Goal: Information Seeking & Learning: Understand process/instructions

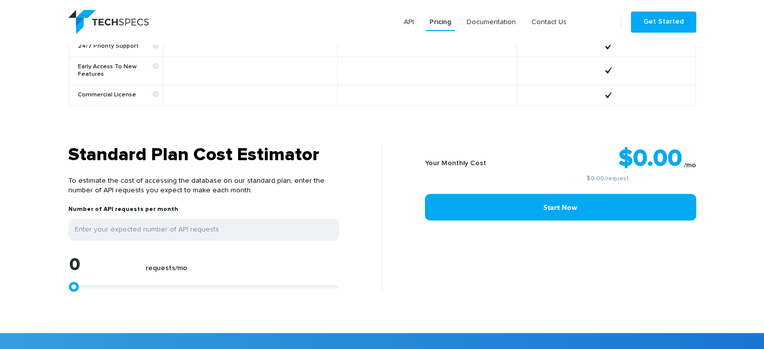
scroll to position [773, 0]
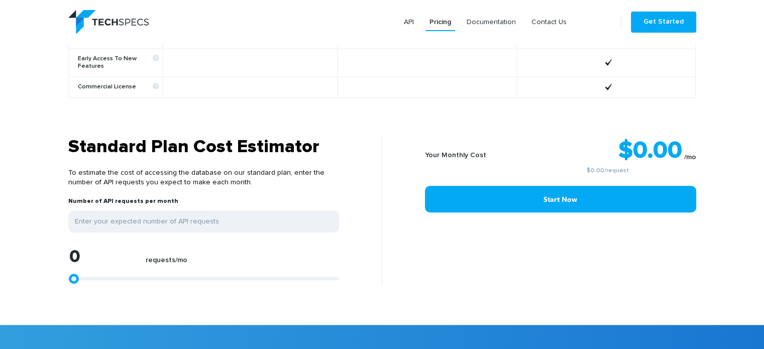
type input "1299"
type input "1484"
type input "1855"
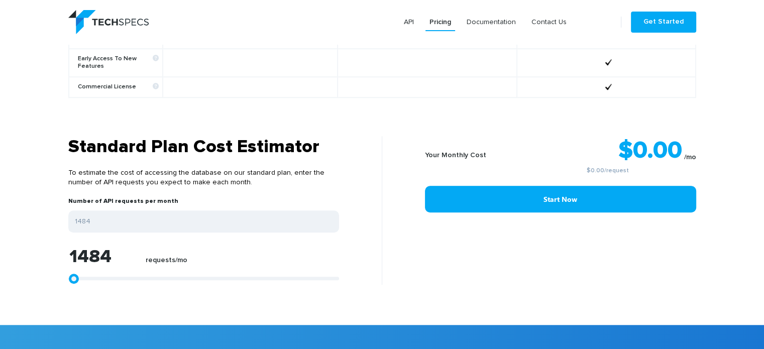
type input "1855"
type input "2041"
type input "2412"
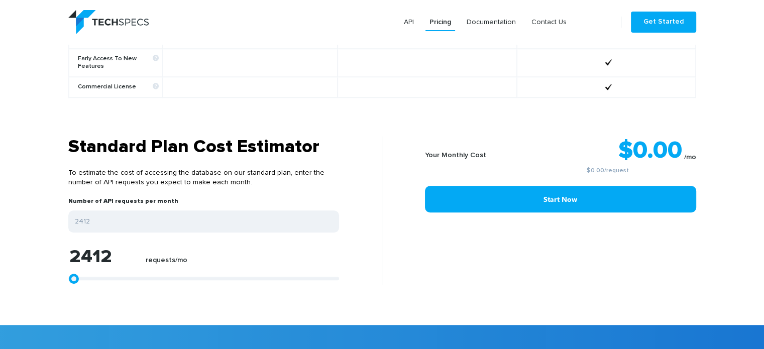
type input "2597"
type input "3154"
type input "3339"
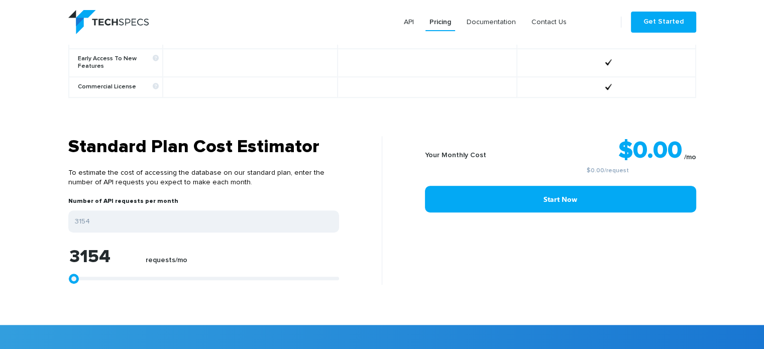
type input "3339"
type input "3525"
type input "3711"
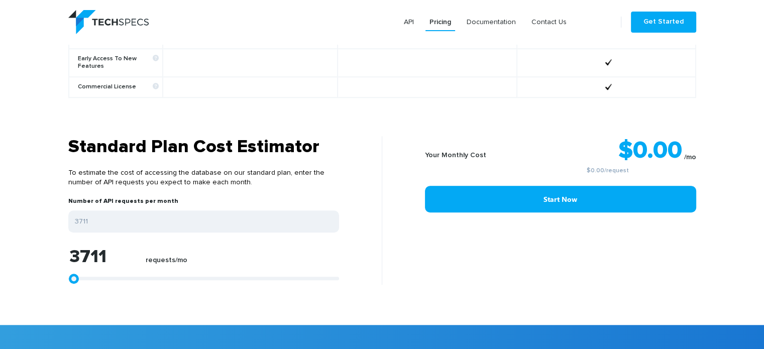
type input "4082"
type input "4267"
type input "4453"
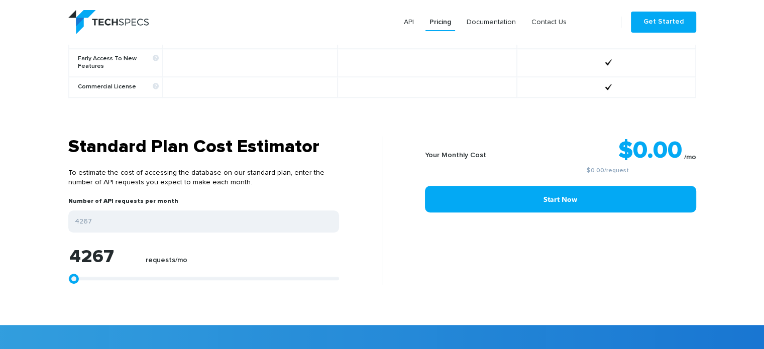
type input "4453"
type input "4638"
type input "4824"
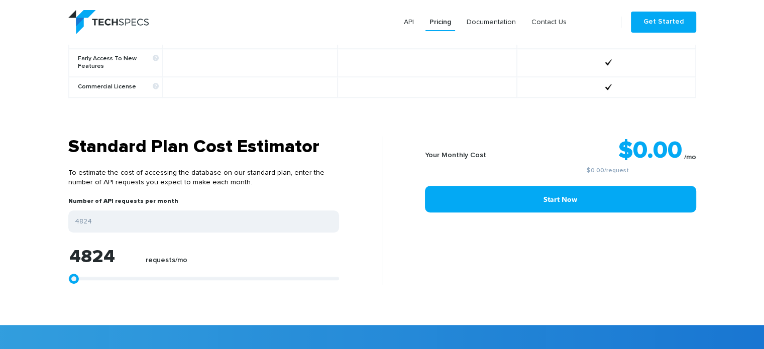
type input "5009"
type input "5195"
type input "5380"
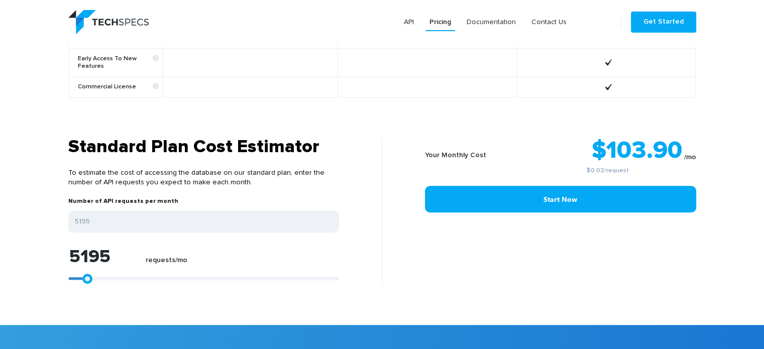
type input "5380"
type input "5566"
type input "5380"
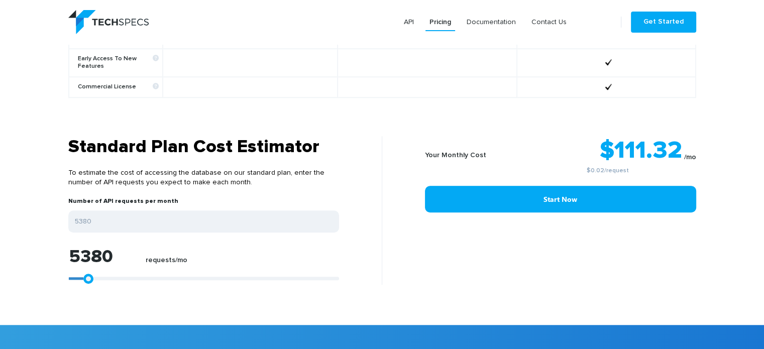
type input "5195"
type input "5009"
type input "4824"
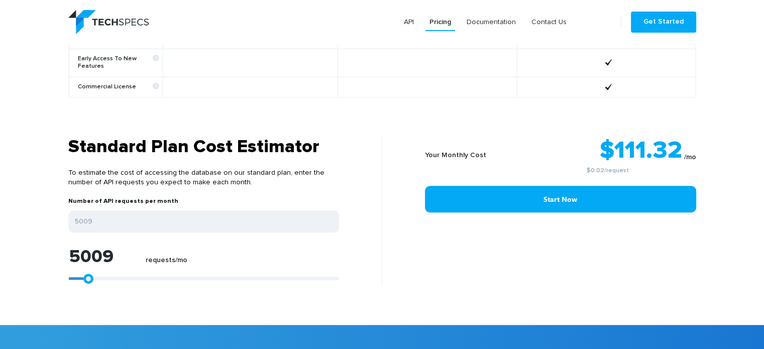
type input "4824"
type input "4638"
type input "4453"
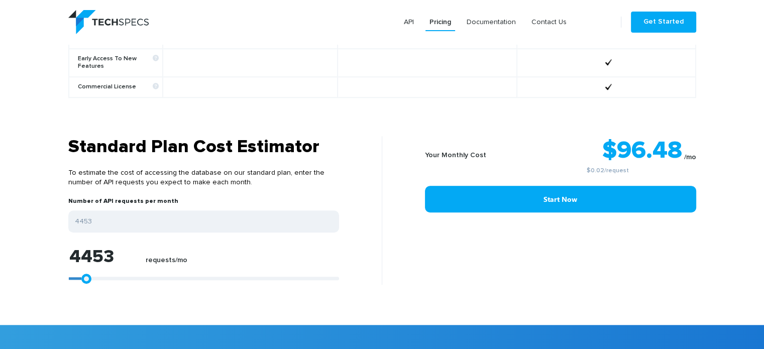
type input "4267"
type input "4082"
type input "3896"
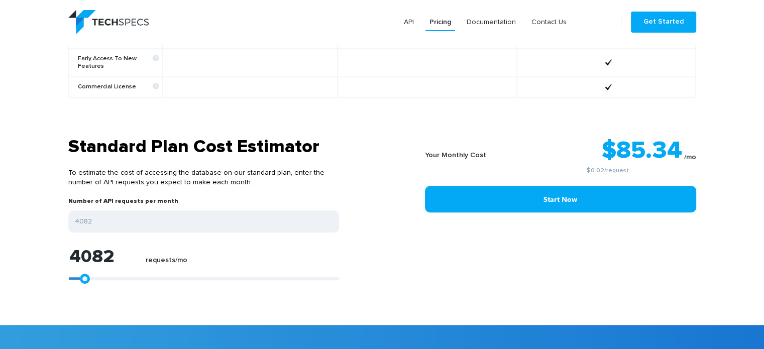
type input "3896"
type input "3711"
type input "3525"
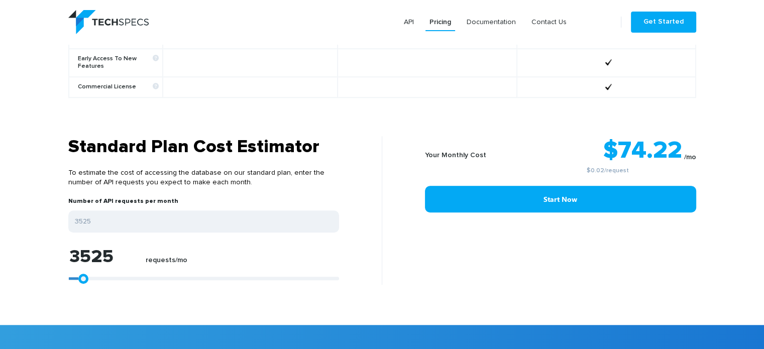
type input "3339"
type input "3154"
type input "2968"
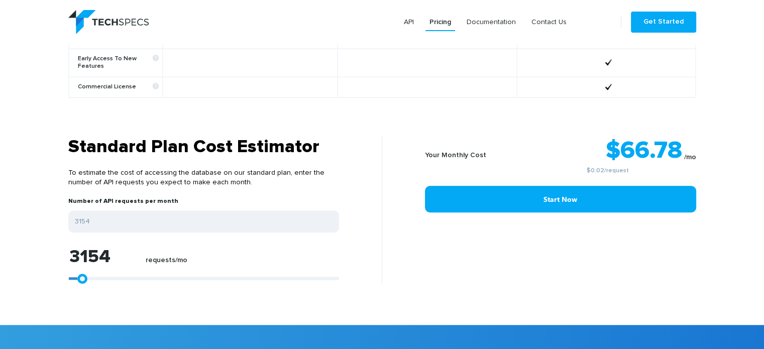
type input "2968"
type input "2783"
type input "2597"
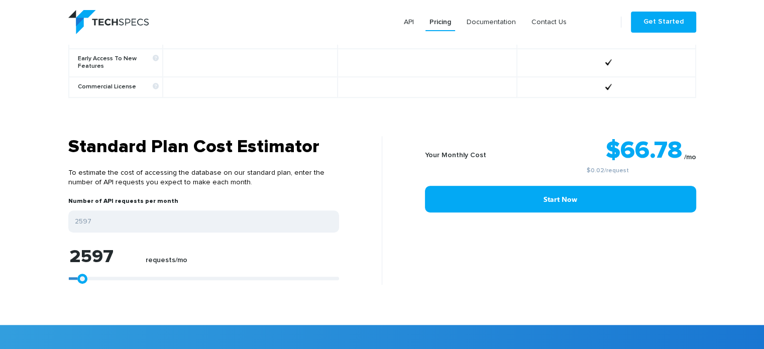
type input "2412"
type input "2226"
type input "2041"
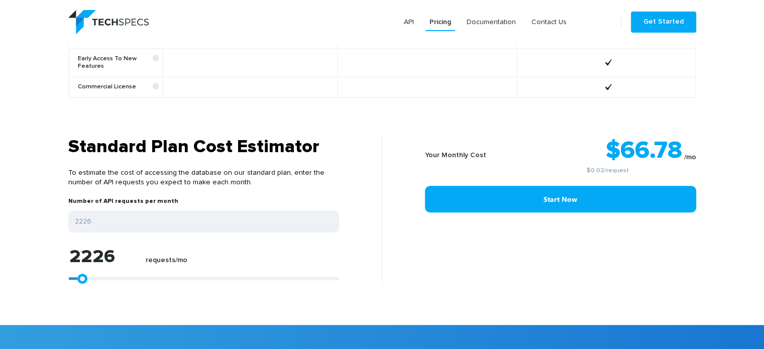
type input "2041"
type input "1855"
type input "1484"
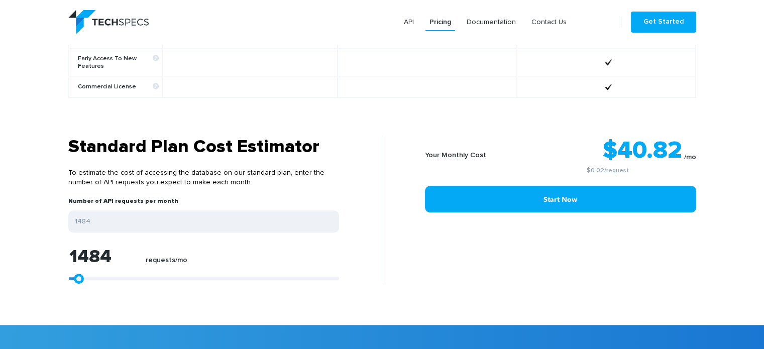
type input "1113"
type input "928"
type input "557"
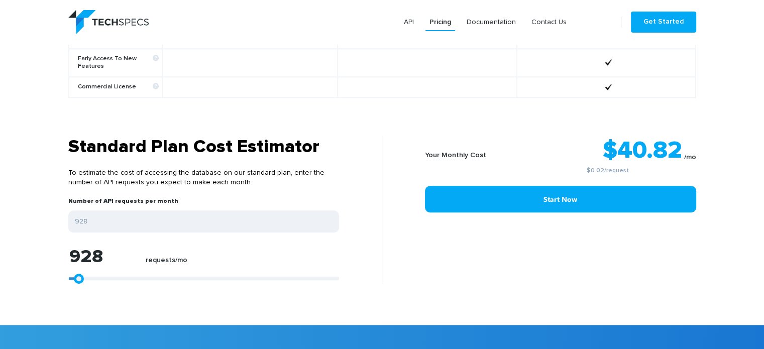
type input "557"
type input "371"
type input "186"
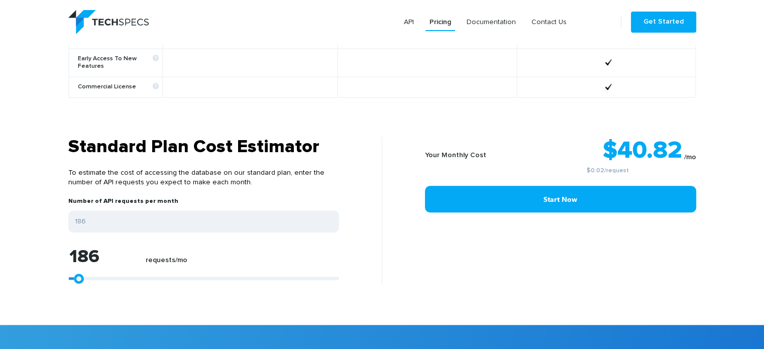
type input "0"
drag, startPoint x: 72, startPoint y: 264, endPoint x: 55, endPoint y: 261, distance: 17.8
click at [55, 261] on section "Standard Plan Cost Estimator To estimate the cost of accessing the database on …" at bounding box center [382, 230] width 764 height 189
drag, startPoint x: 91, startPoint y: 222, endPoint x: 98, endPoint y: 217, distance: 7.9
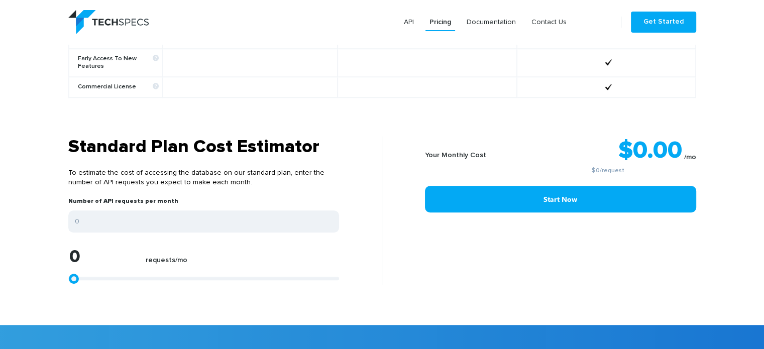
click at [98, 217] on form "Number of API requests per month 0 0 requests/mo" at bounding box center [203, 240] width 271 height 87
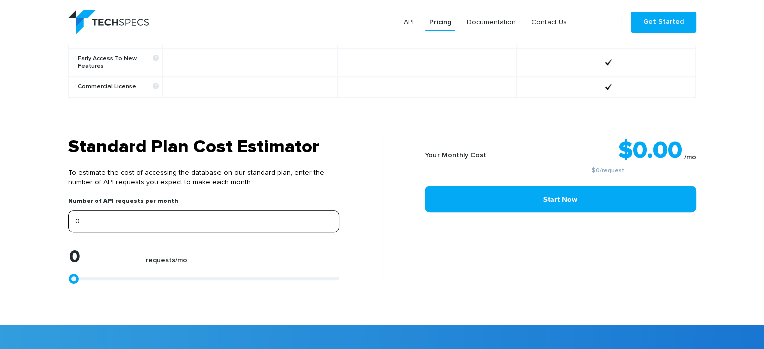
click at [98, 217] on input "0" at bounding box center [203, 221] width 271 height 22
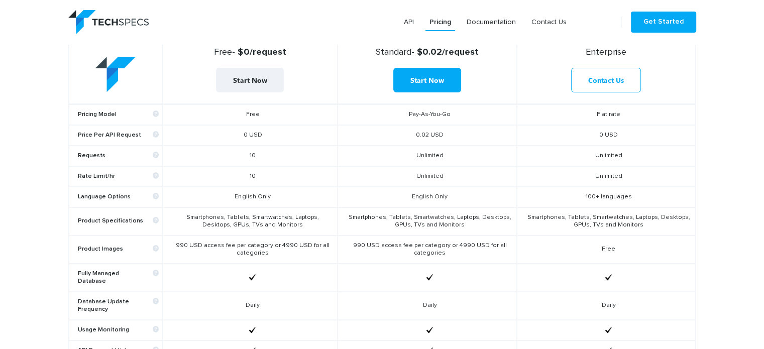
scroll to position [347, 0]
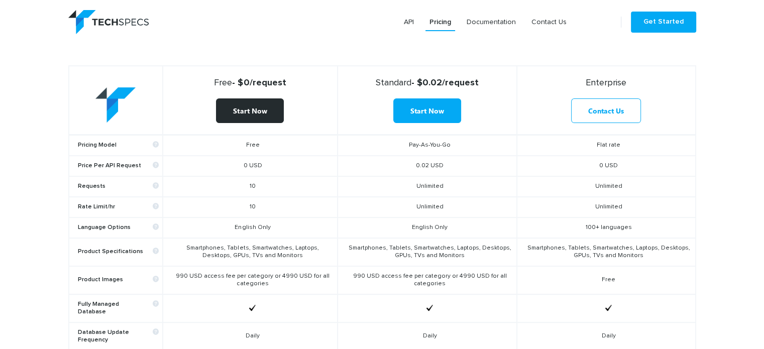
click at [253, 110] on link "Start Now" at bounding box center [250, 110] width 68 height 25
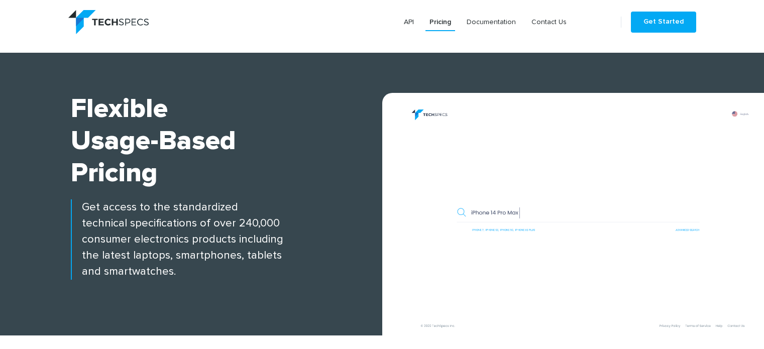
scroll to position [347, 0]
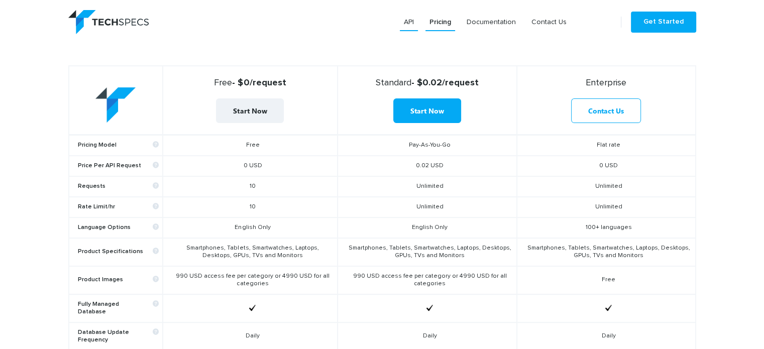
click at [406, 29] on link "API" at bounding box center [409, 22] width 18 height 18
